Goal: Task Accomplishment & Management: Manage account settings

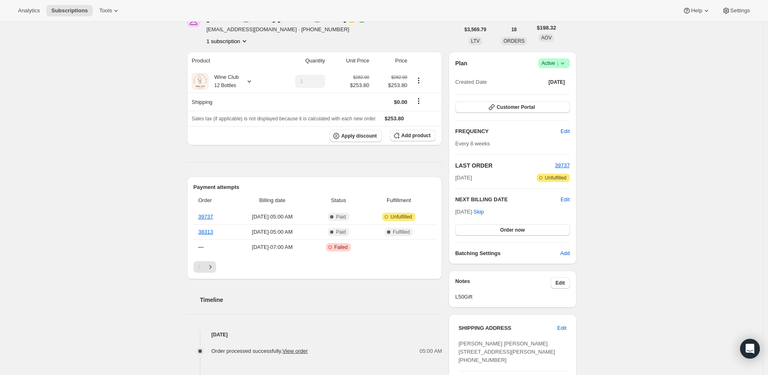
scroll to position [91, 0]
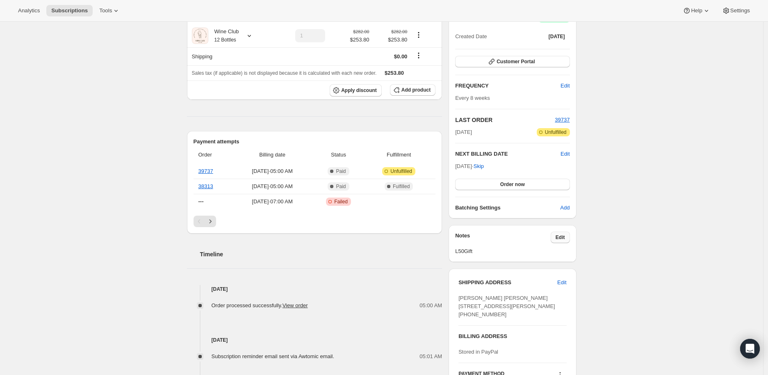
click at [559, 238] on span "Edit" at bounding box center [560, 237] width 9 height 7
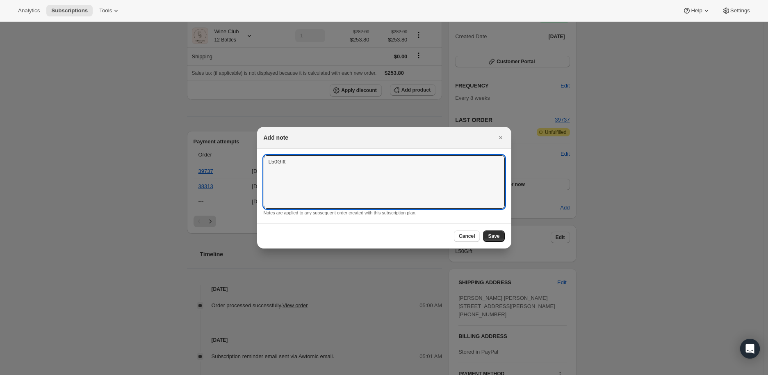
drag, startPoint x: 292, startPoint y: 161, endPoint x: 261, endPoint y: 161, distance: 31.2
click at [261, 161] on section "L50Gift L50Gift Notes are applied to any subsequent order created with this sub…" at bounding box center [384, 186] width 254 height 75
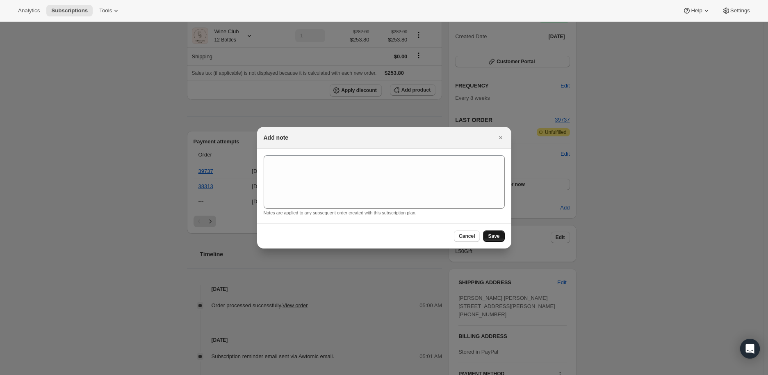
click at [496, 234] on span "Save" at bounding box center [493, 236] width 11 height 7
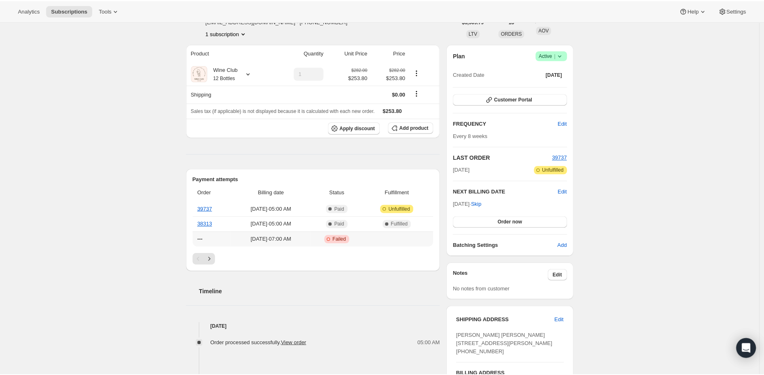
scroll to position [0, 0]
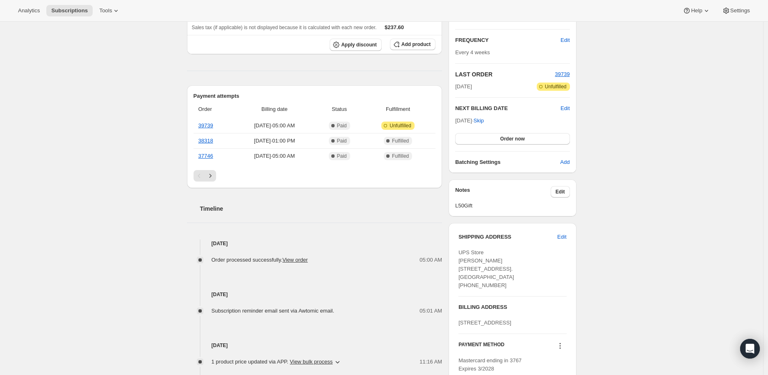
scroll to position [182, 0]
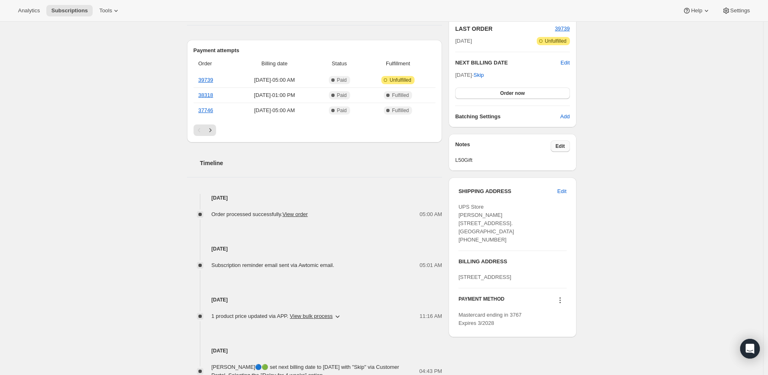
click at [561, 143] on span "Edit" at bounding box center [560, 146] width 9 height 7
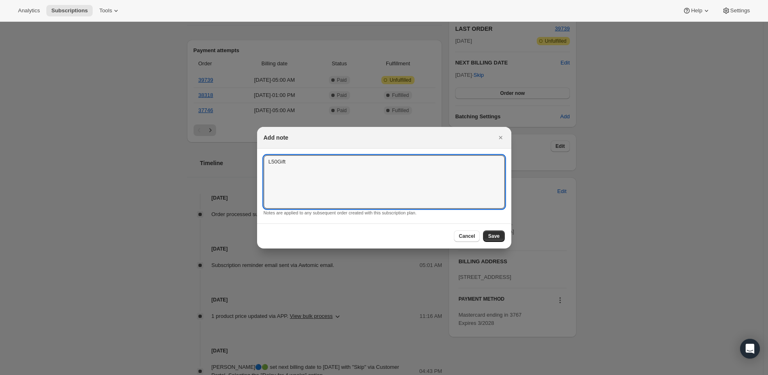
drag, startPoint x: 285, startPoint y: 161, endPoint x: 261, endPoint y: 161, distance: 24.2
click at [261, 161] on section "L50Gift L50Gift Notes are applied to any subsequent order created with this sub…" at bounding box center [384, 186] width 254 height 75
click at [498, 234] on span "Save" at bounding box center [493, 236] width 11 height 7
